Goal: Task Accomplishment & Management: Manage account settings

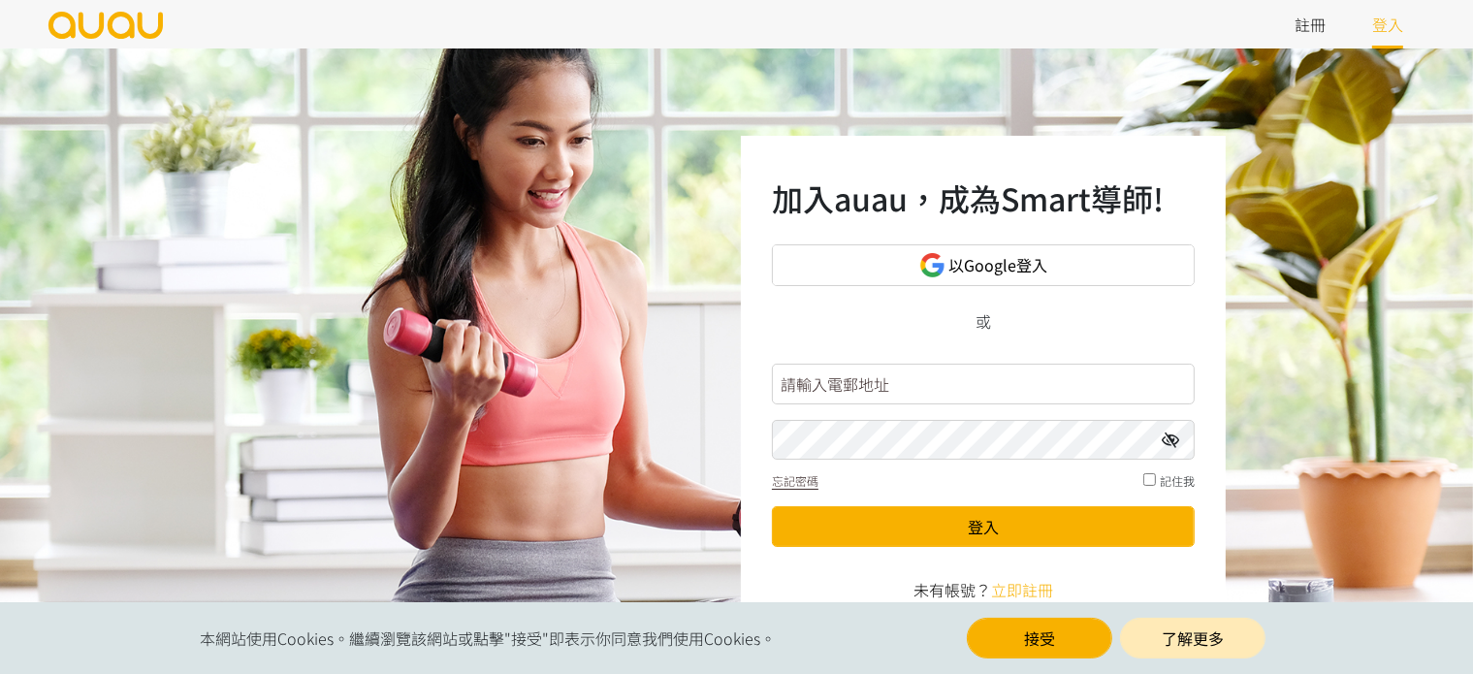
click at [858, 379] on input "text" at bounding box center [983, 384] width 423 height 41
type input "[EMAIL_ADDRESS][DOMAIN_NAME]"
click at [1162, 446] on div at bounding box center [983, 440] width 423 height 41
click at [1162, 446] on icon at bounding box center [1170, 441] width 17 height 16
click at [1150, 473] on input "checkbox" at bounding box center [1149, 479] width 13 height 13
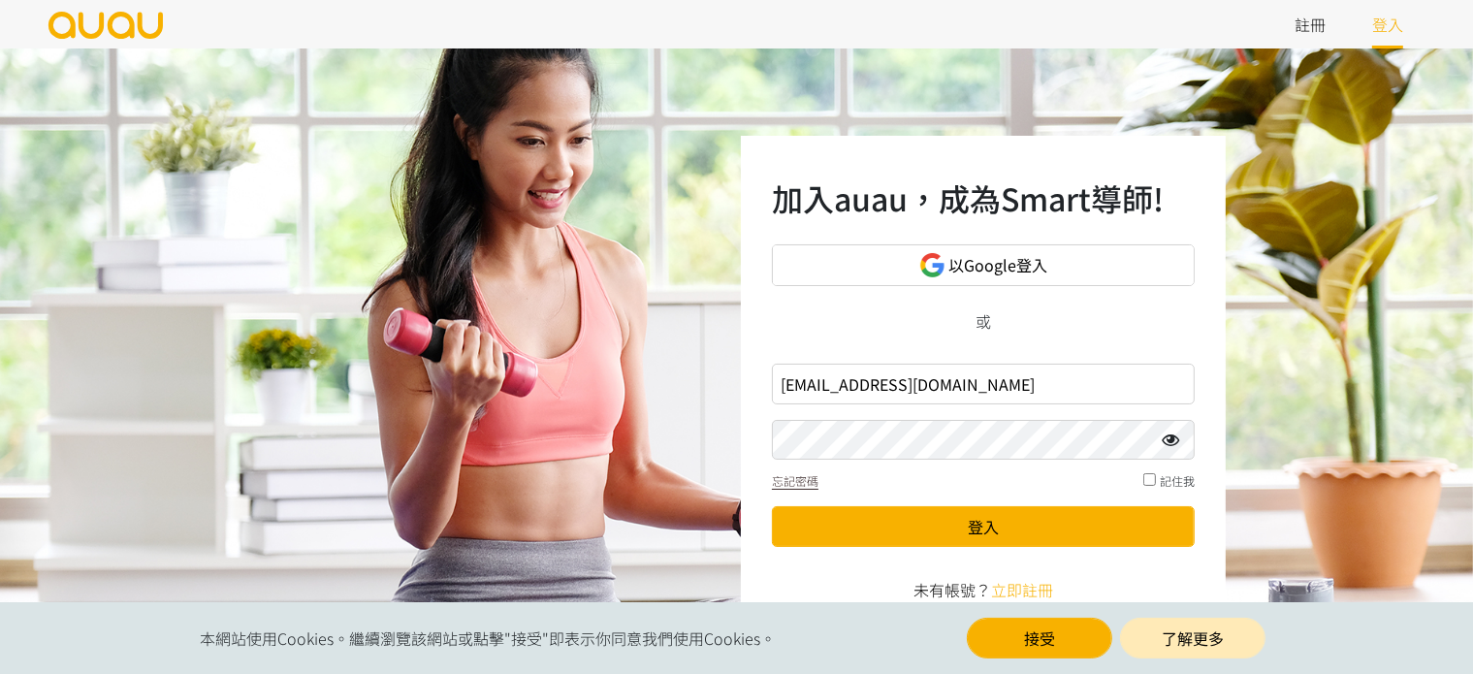
checkbox input "true"
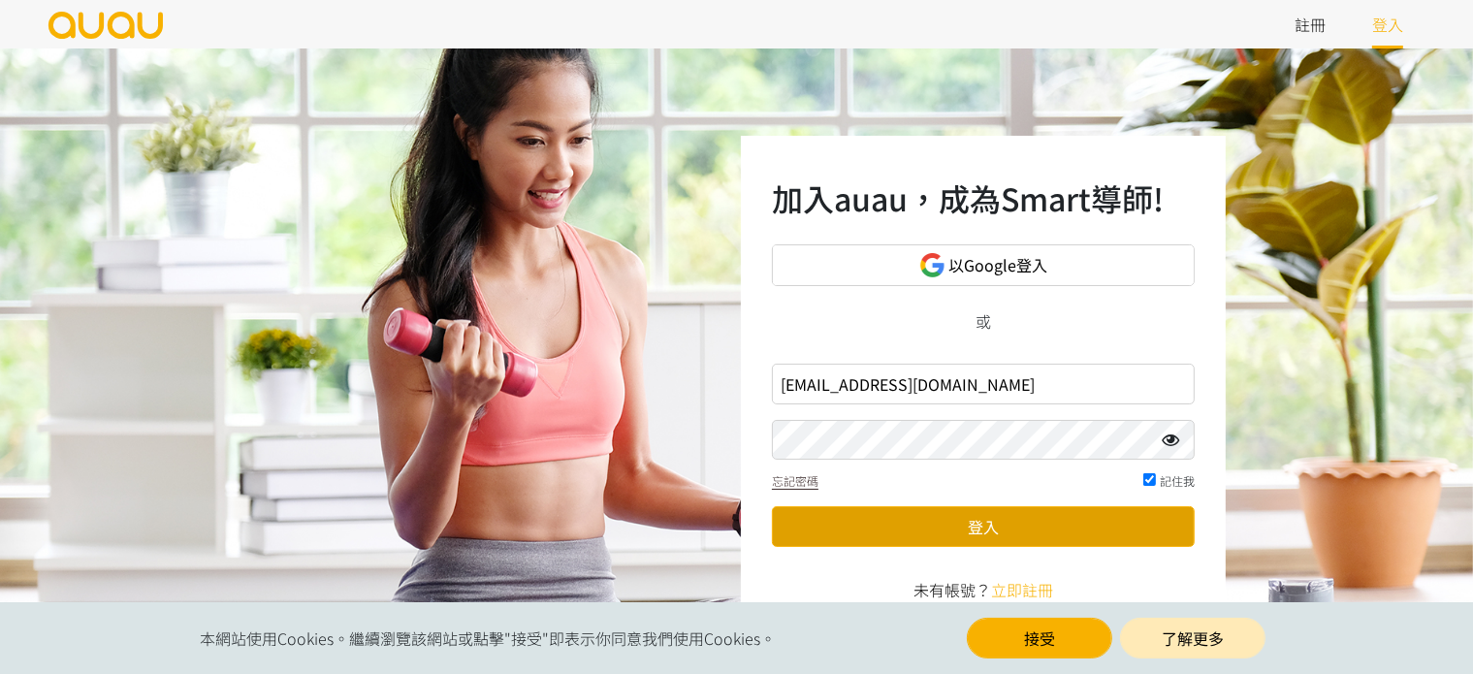
click at [1113, 515] on button "登入" at bounding box center [983, 526] width 423 height 41
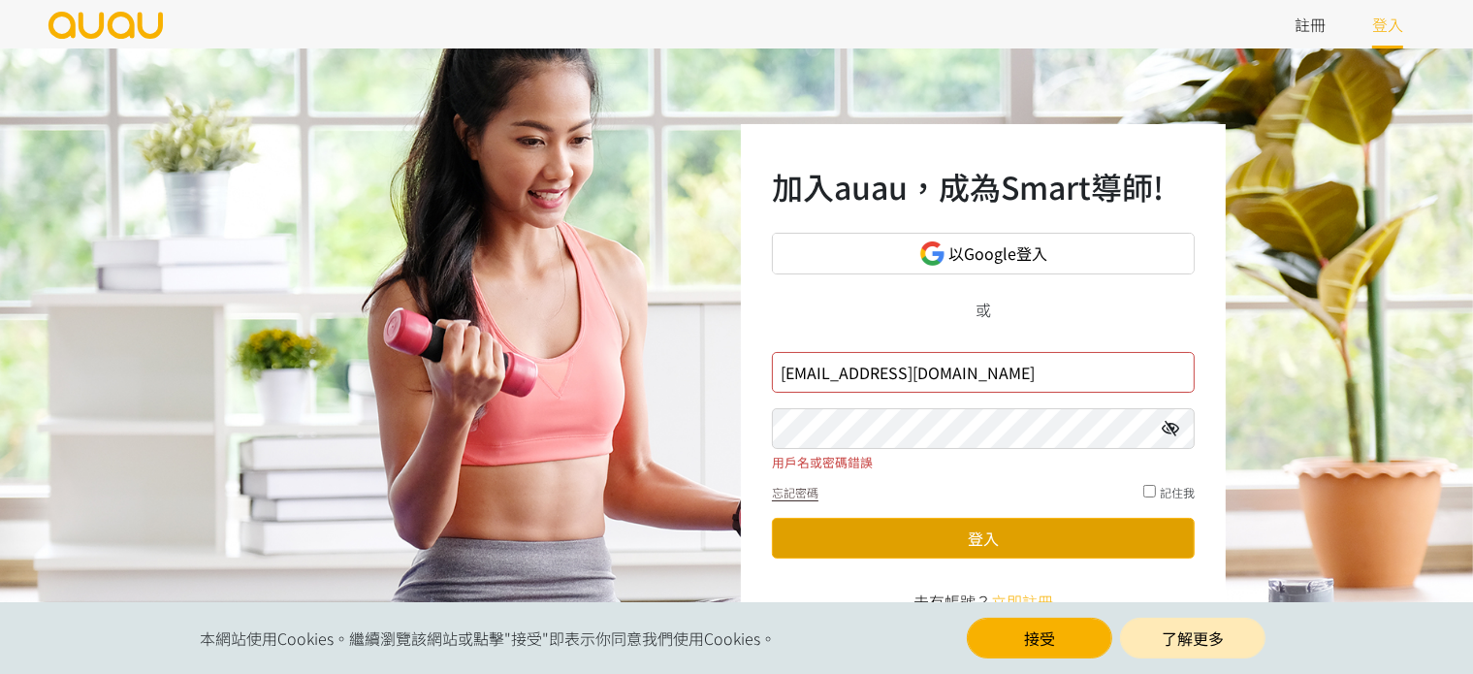
click at [1105, 538] on button "登入" at bounding box center [983, 538] width 423 height 41
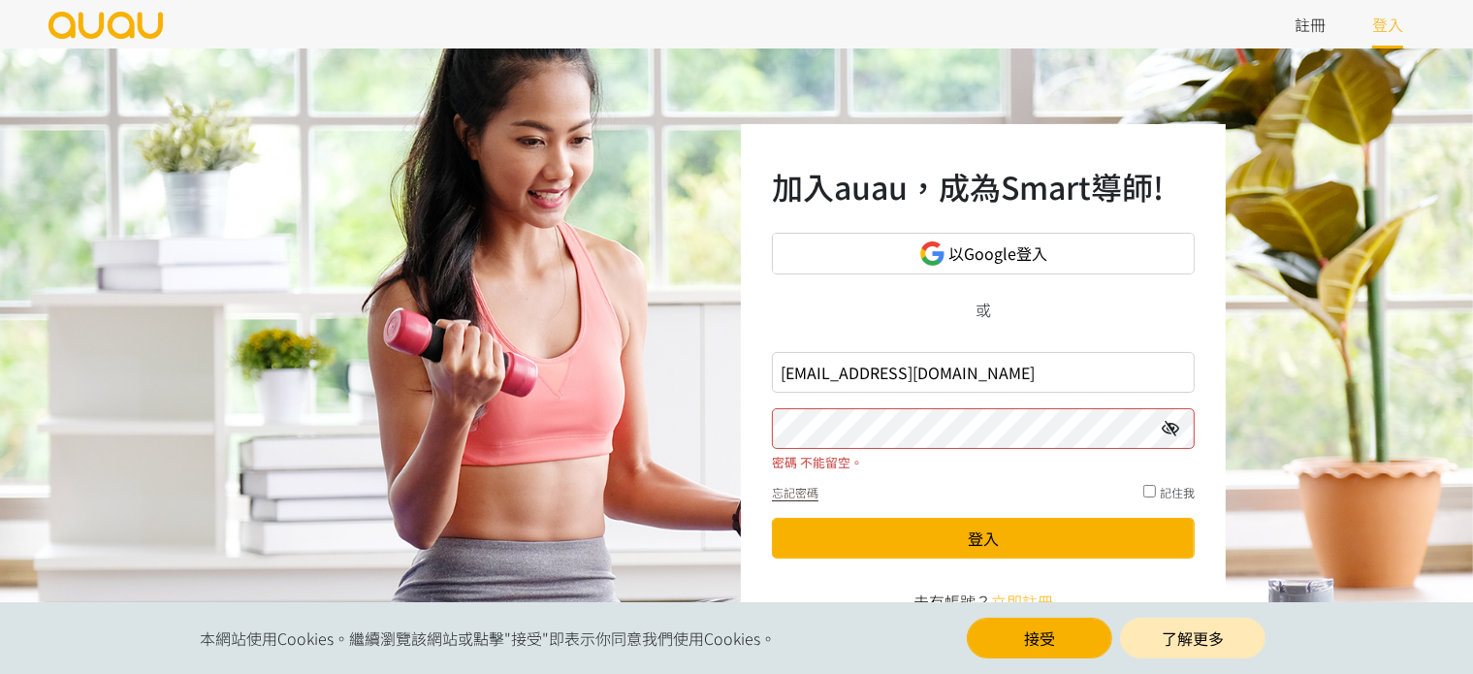
click at [1143, 494] on input "checkbox" at bounding box center [1149, 491] width 13 height 13
checkbox input "true"
click at [1163, 434] on icon at bounding box center [1170, 429] width 17 height 16
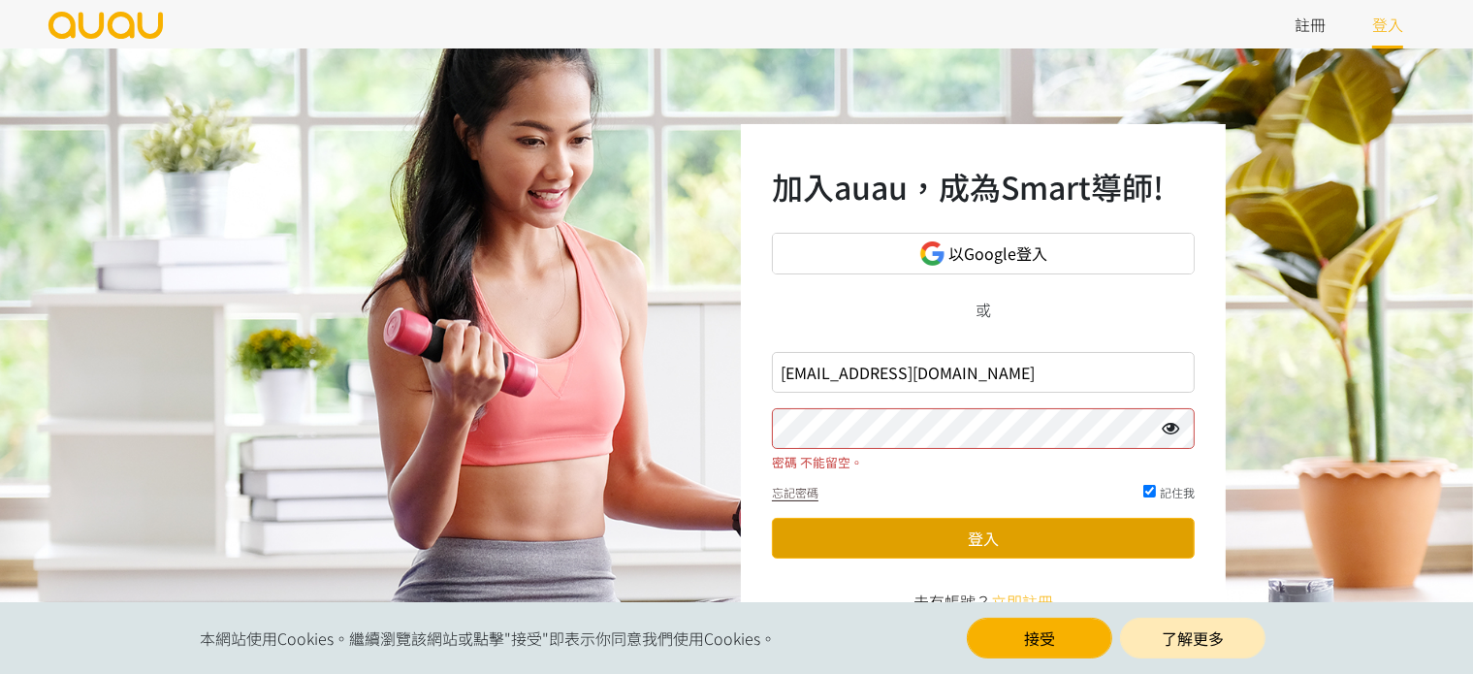
click at [1079, 547] on button "登入" at bounding box center [983, 538] width 423 height 41
